Goal: Check status: Check status

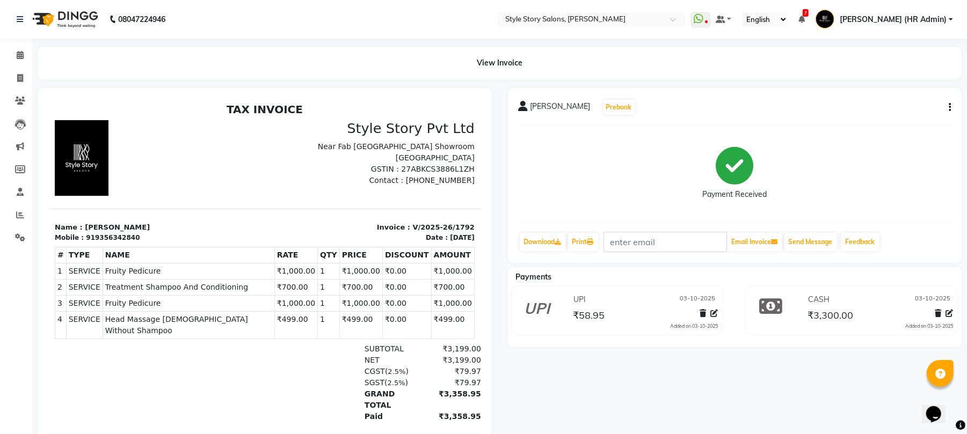
click at [89, 9] on img at bounding box center [64, 19] width 74 height 30
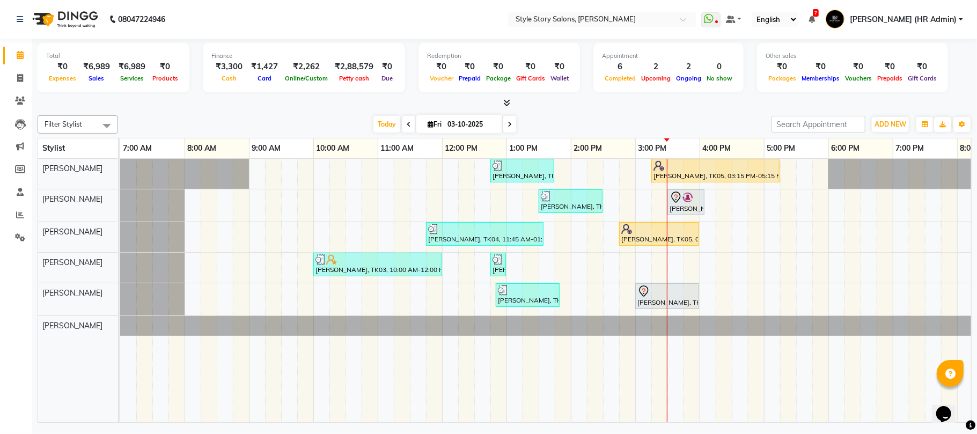
click at [403, 127] on span at bounding box center [409, 124] width 13 height 17
type input "02-10-2025"
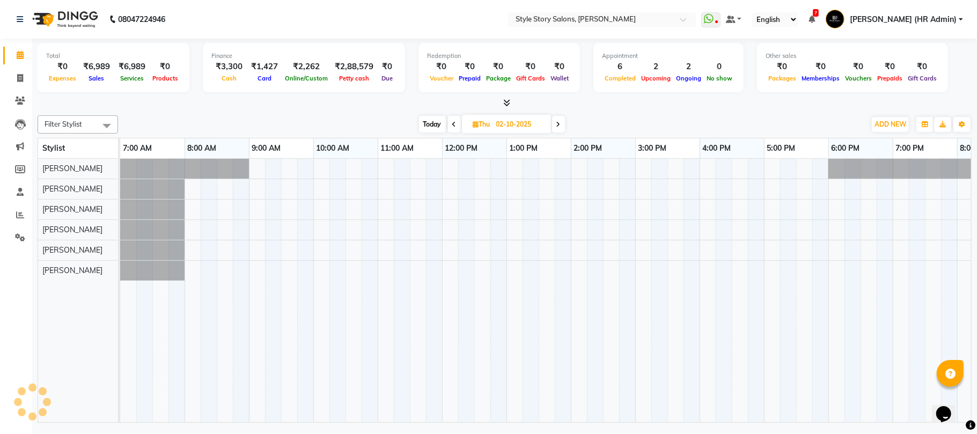
scroll to position [0, 179]
